Goal: Check status: Check status

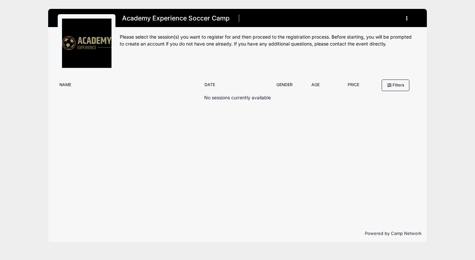
click at [407, 18] on icon "button" at bounding box center [408, 18] width 5 height 0
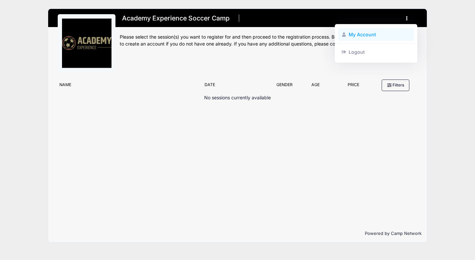
click at [370, 34] on link "My Account" at bounding box center [376, 34] width 76 height 13
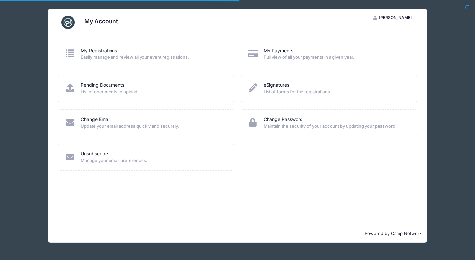
click at [168, 53] on div "My Registrations" at bounding box center [153, 51] width 145 height 7
click at [101, 51] on link "My Registrations" at bounding box center [99, 51] width 36 height 7
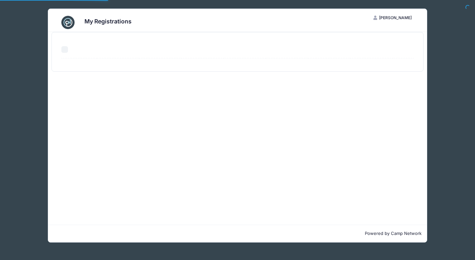
select select "50"
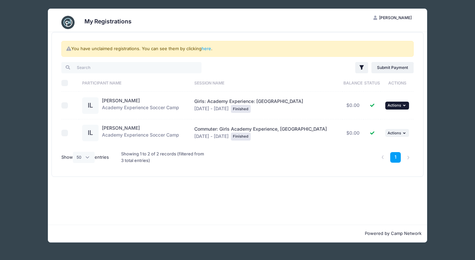
click at [393, 105] on span "Actions" at bounding box center [395, 105] width 14 height 5
click at [380, 131] on link "View Attachments" at bounding box center [374, 132] width 60 height 13
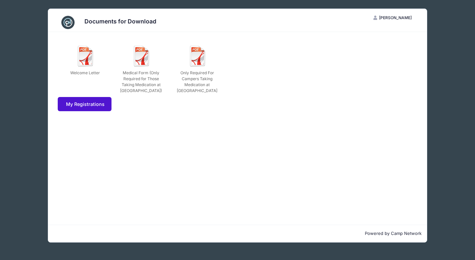
click at [96, 104] on link "My Registrations" at bounding box center [85, 104] width 54 height 14
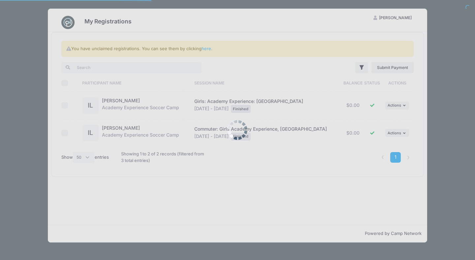
select select "50"
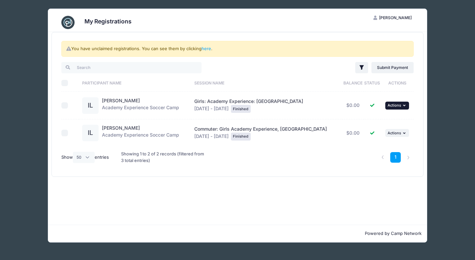
click at [385, 104] on button "... Actions" at bounding box center [397, 106] width 24 height 8
click at [379, 116] on link "View Registration" at bounding box center [374, 120] width 60 height 13
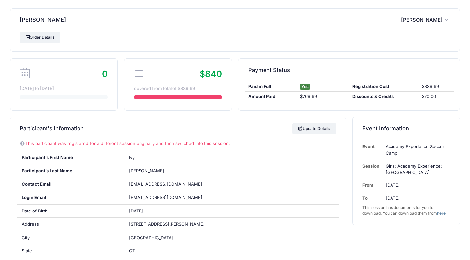
drag, startPoint x: 300, startPoint y: 97, endPoint x: 322, endPoint y: 97, distance: 21.8
click at [322, 97] on div "$769.69" at bounding box center [323, 96] width 52 height 7
copy div "$769.69"
click at [324, 41] on div "Order Details" at bounding box center [235, 37] width 431 height 11
click at [37, 39] on link "Order Details" at bounding box center [40, 37] width 40 height 11
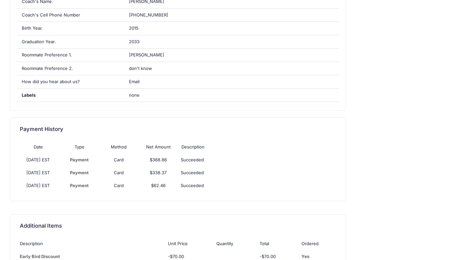
scroll to position [497, 0]
